Goal: Navigation & Orientation: Find specific page/section

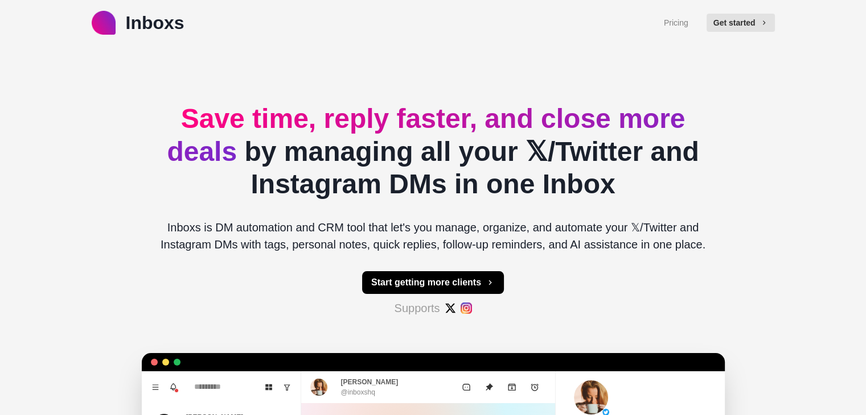
type textarea "*"
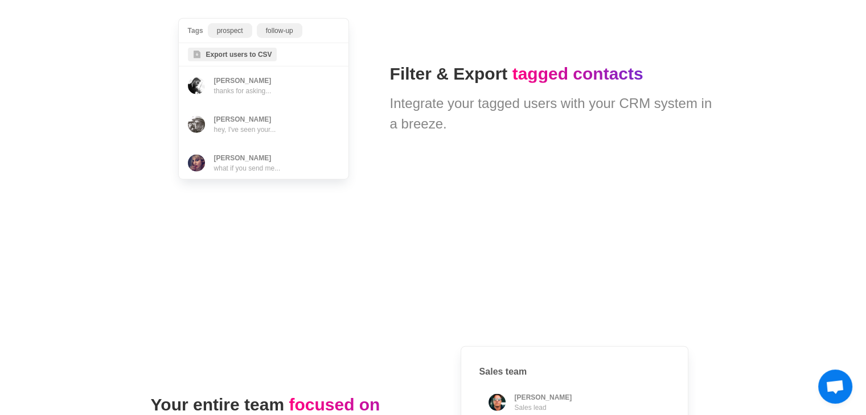
scroll to position [2846, 0]
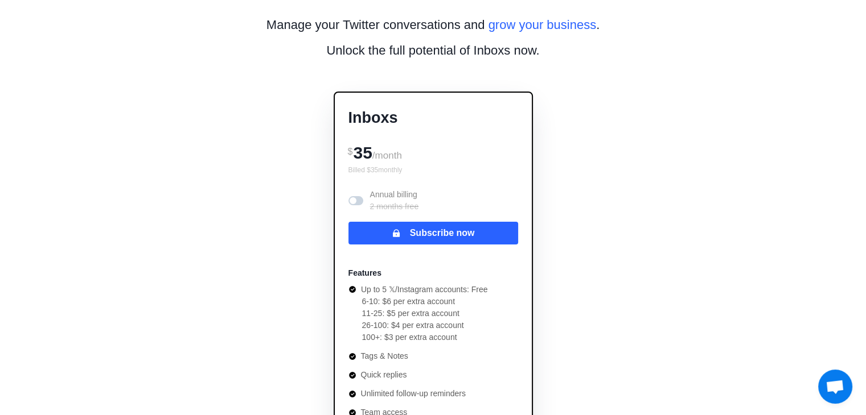
scroll to position [114, 0]
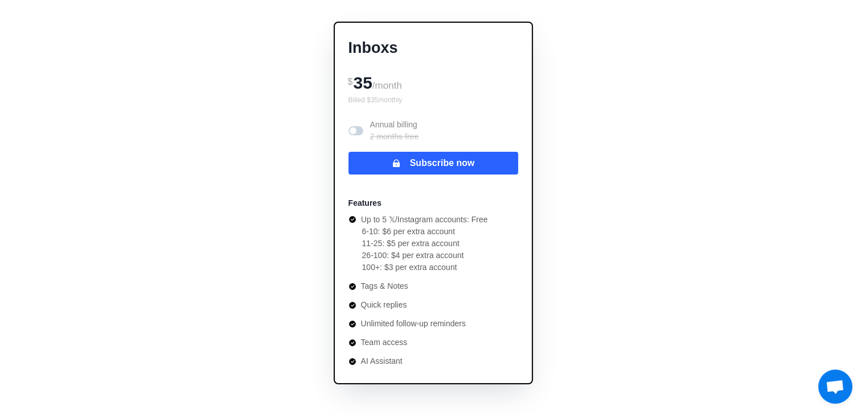
click at [351, 127] on span at bounding box center [352, 130] width 7 height 7
click at [352, 128] on span at bounding box center [355, 130] width 15 height 9
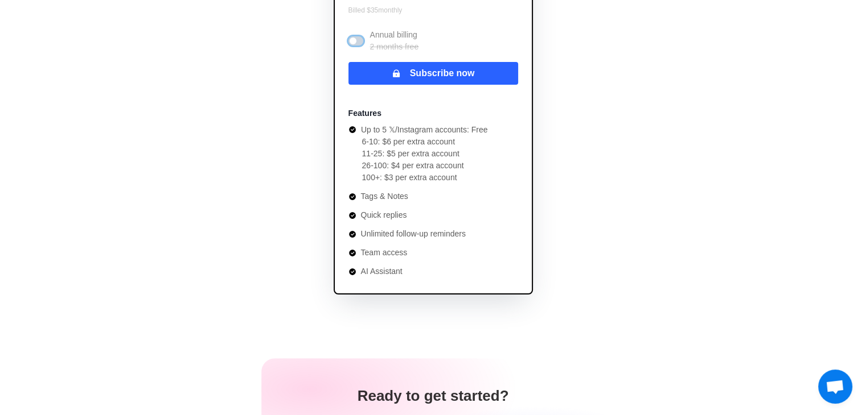
scroll to position [228, 0]
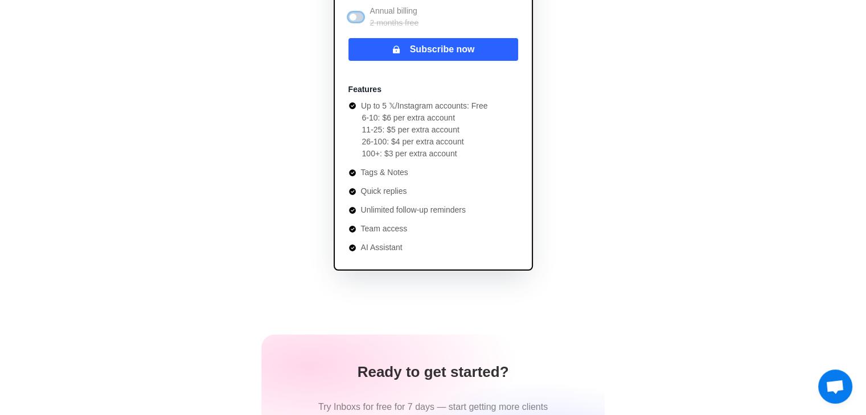
click at [250, 154] on div "Manage your Twitter conversations and grow your business . Unlock the full pote…" at bounding box center [433, 169] width 565 height 702
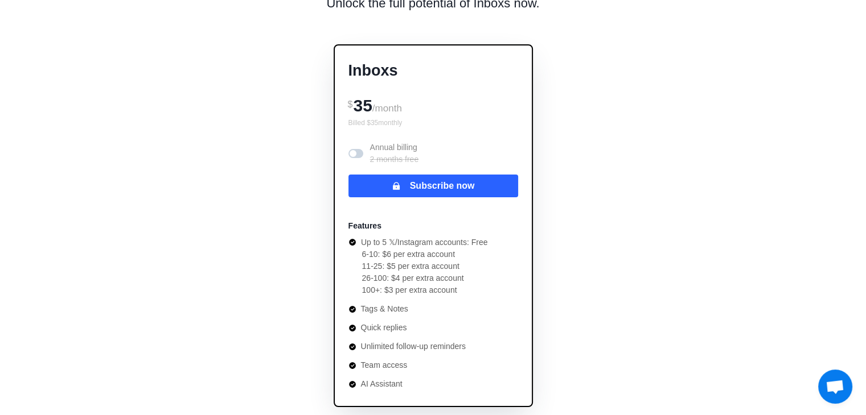
scroll to position [0, 0]
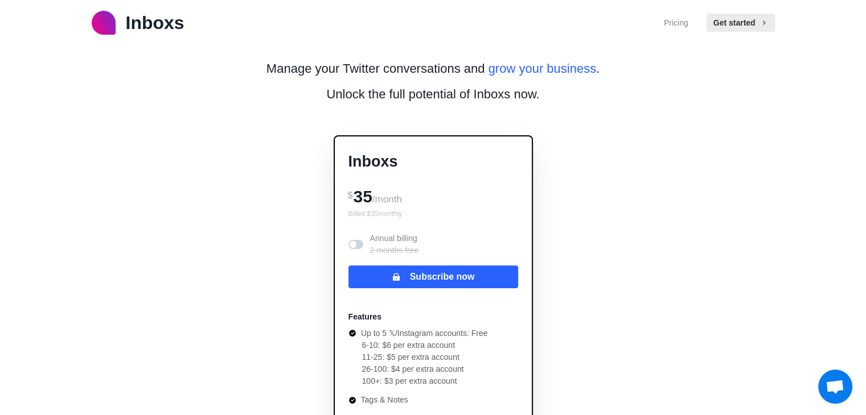
click at [163, 32] on p "Inboxs" at bounding box center [155, 22] width 59 height 27
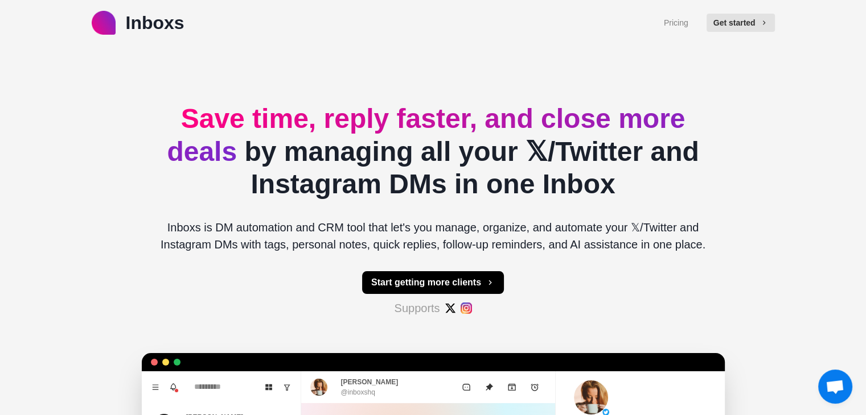
type textarea "*"
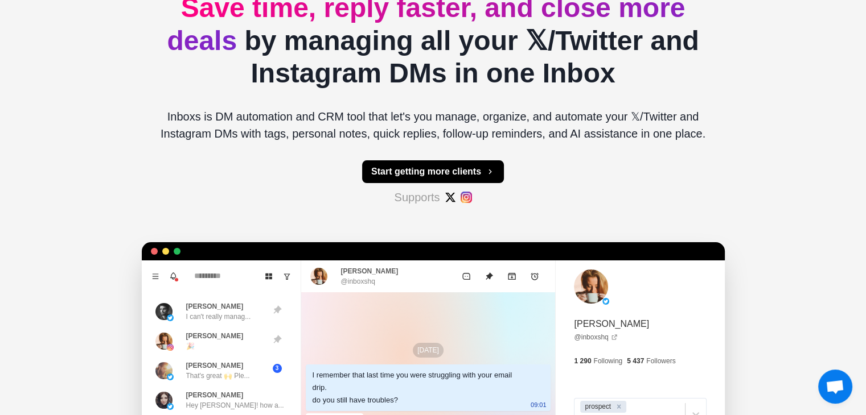
scroll to position [114, 0]
